Goal: Find contact information: Find contact information

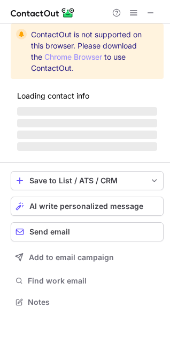
scroll to position [309, 170]
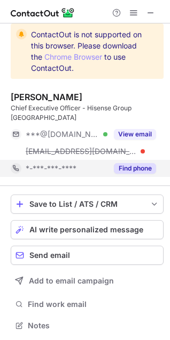
click at [130, 163] on button "Find phone" at bounding box center [135, 168] width 42 height 11
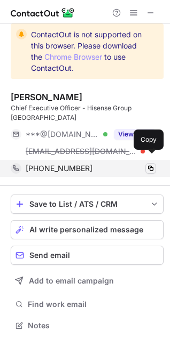
click at [155, 163] on button at bounding box center [150, 168] width 11 height 11
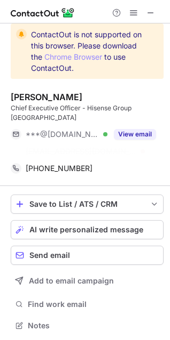
scroll to position [292, 170]
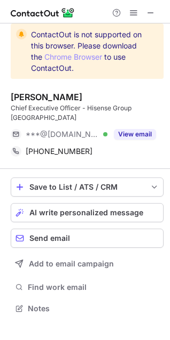
scroll to position [292, 170]
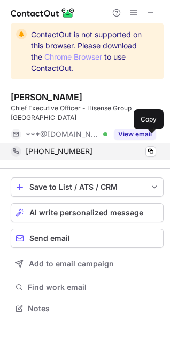
click at [63, 147] on span "[PHONE_NUMBER]" at bounding box center [59, 152] width 67 height 10
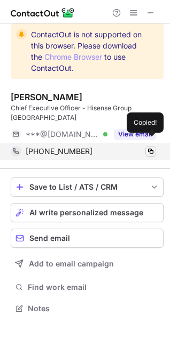
click at [154, 147] on span at bounding box center [150, 151] width 9 height 9
